Goal: Task Accomplishment & Management: Use online tool/utility

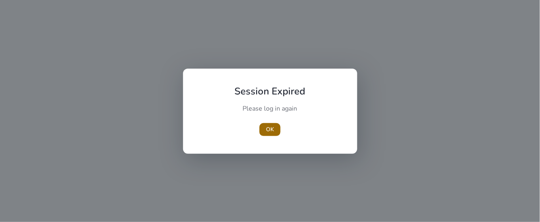
click at [270, 124] on span "button" at bounding box center [269, 129] width 21 height 19
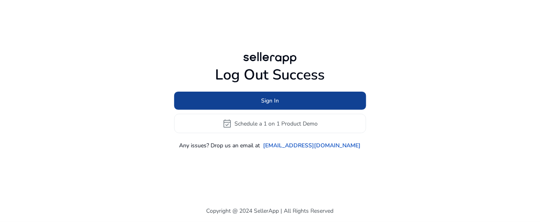
click at [269, 99] on span "Sign In" at bounding box center [270, 101] width 18 height 8
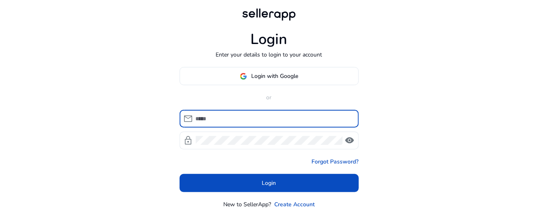
type input "**********"
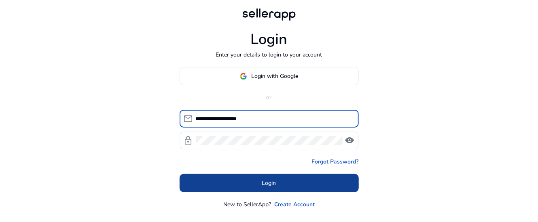
click at [260, 178] on span at bounding box center [268, 183] width 179 height 19
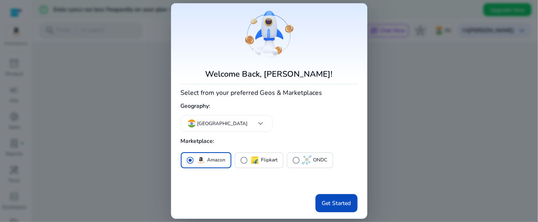
click at [329, 178] on div "radio_button_checked Amazon radio_button_unchecked Flipkart radio_button_unchec…" at bounding box center [269, 171] width 177 height 40
click at [344, 178] on span "Get Started" at bounding box center [336, 203] width 29 height 8
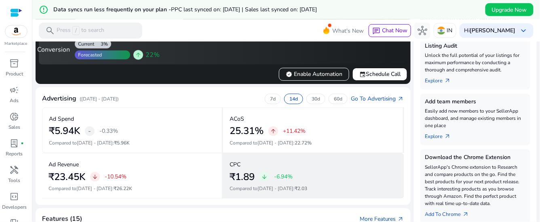
scroll to position [202, 0]
